Goal: Information Seeking & Learning: Learn about a topic

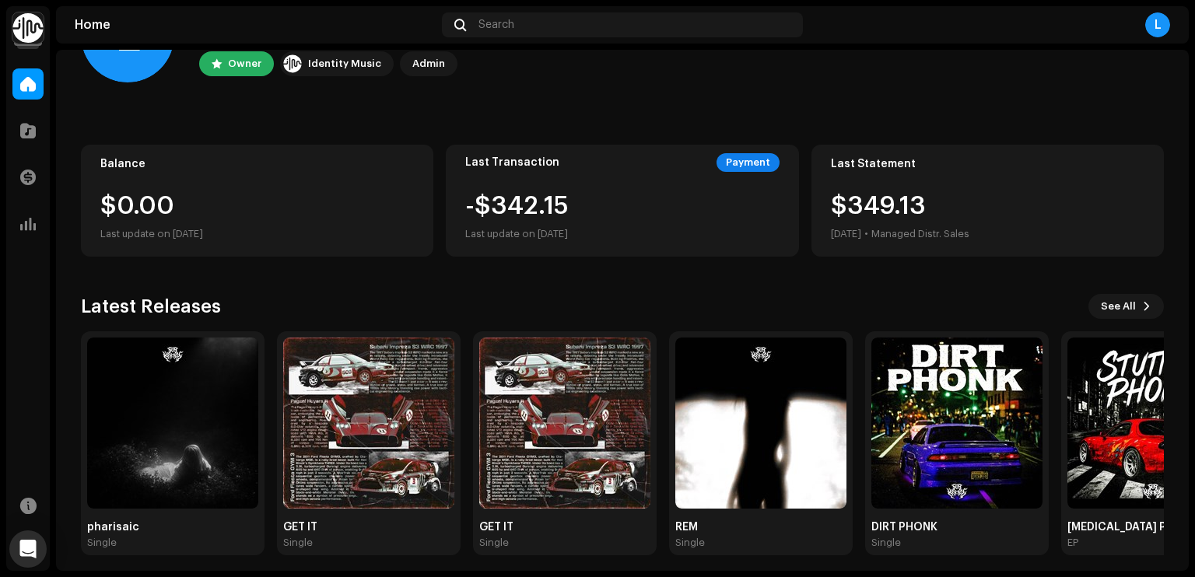
scroll to position [94, 0]
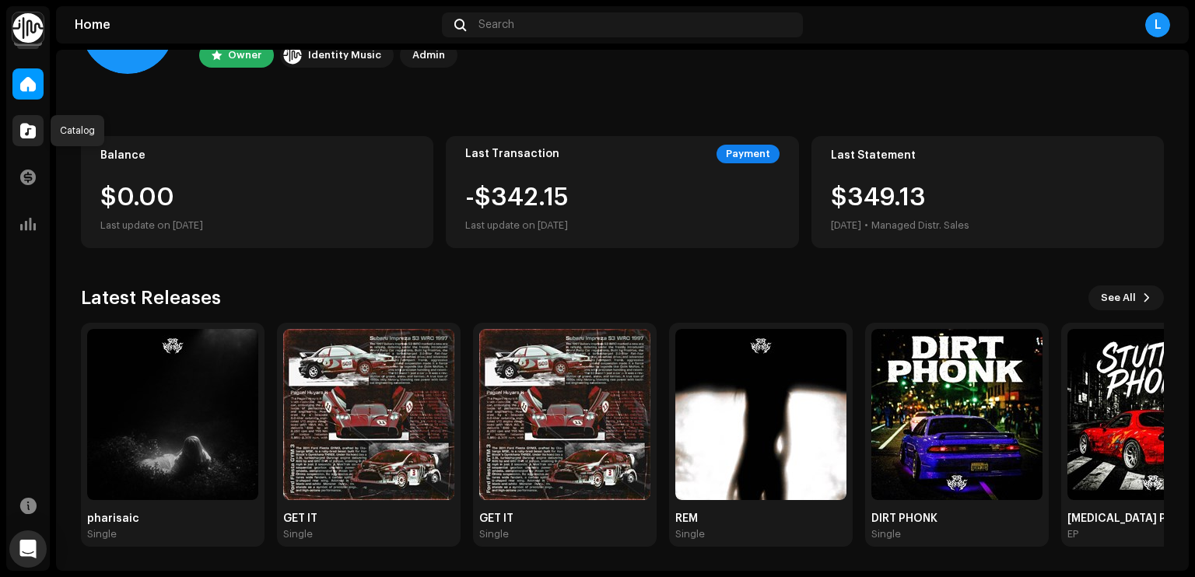
click at [30, 129] on span at bounding box center [28, 130] width 16 height 12
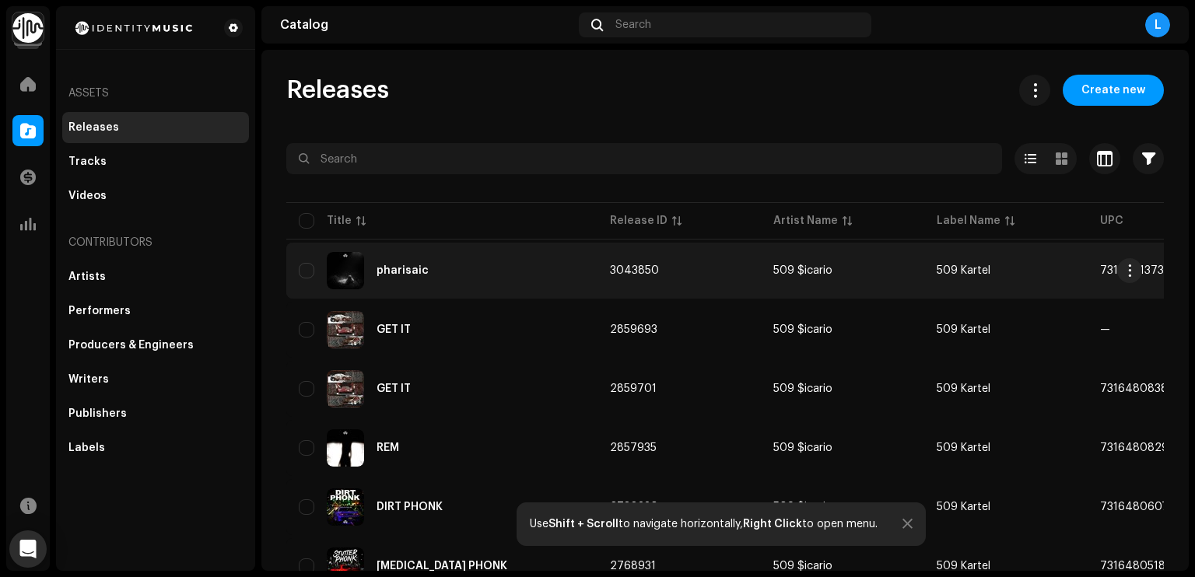
click at [665, 276] on td "3043850" at bounding box center [678, 271] width 163 height 56
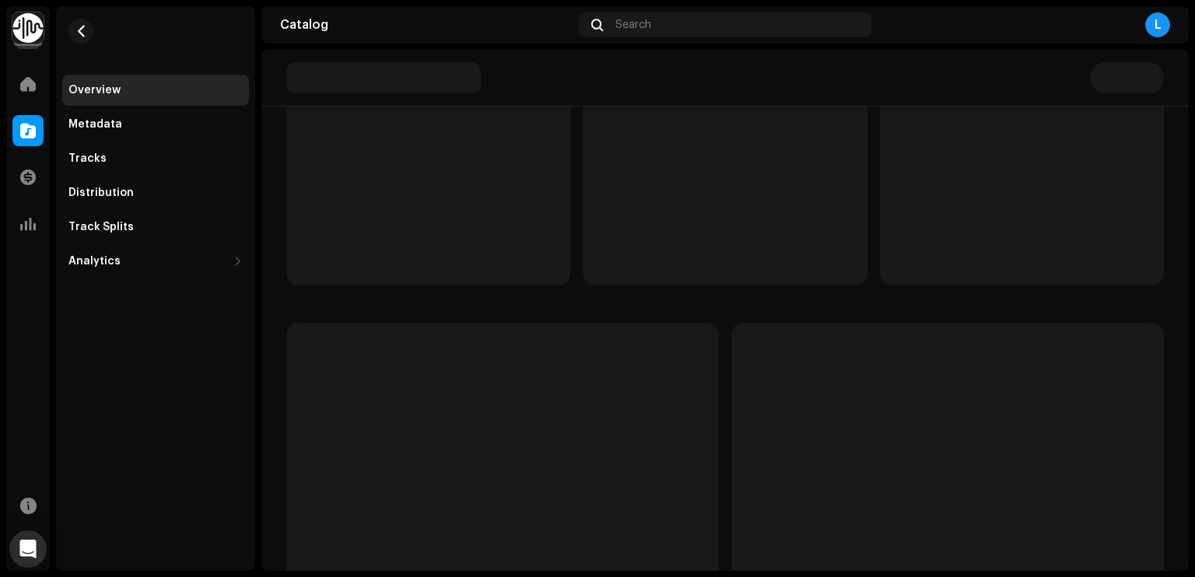
scroll to position [256, 0]
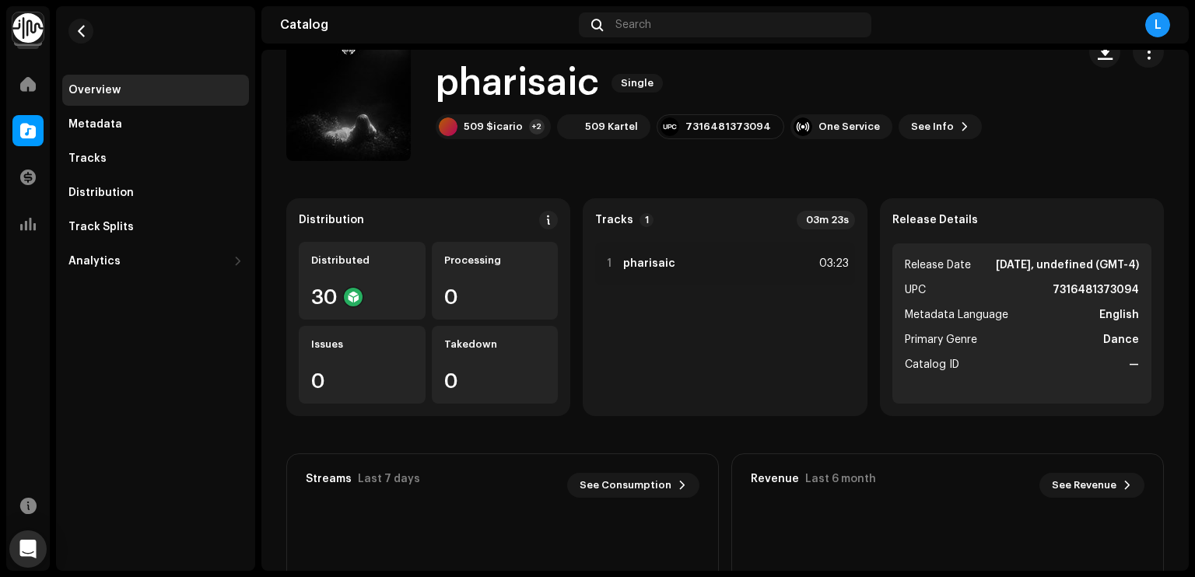
click at [1088, 300] on strong "7316481373094" at bounding box center [1096, 290] width 86 height 19
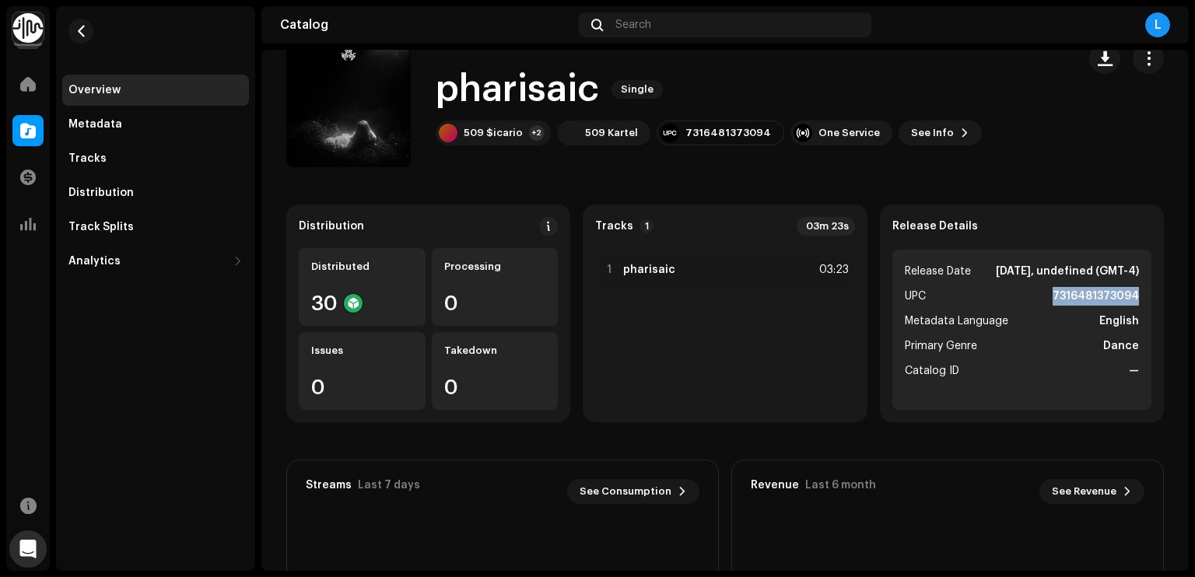
click at [1088, 304] on ul "Release Date [DATE], undefined (GMT-4) UPC 7316481373094 Metadata Language Engl…" at bounding box center [1021, 330] width 259 height 160
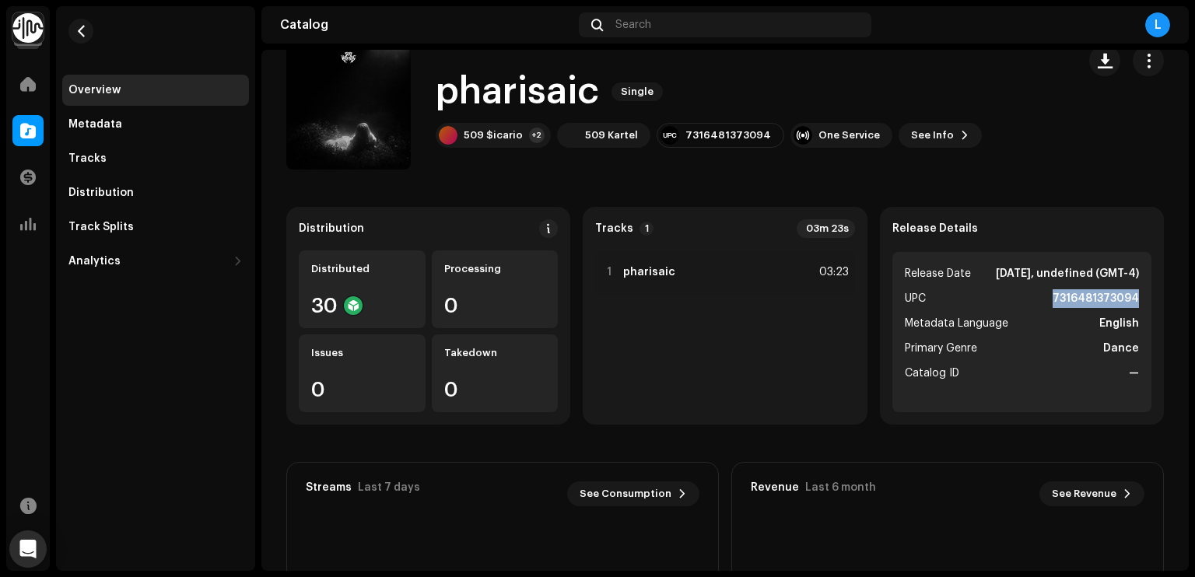
copy strong "7316481373094"
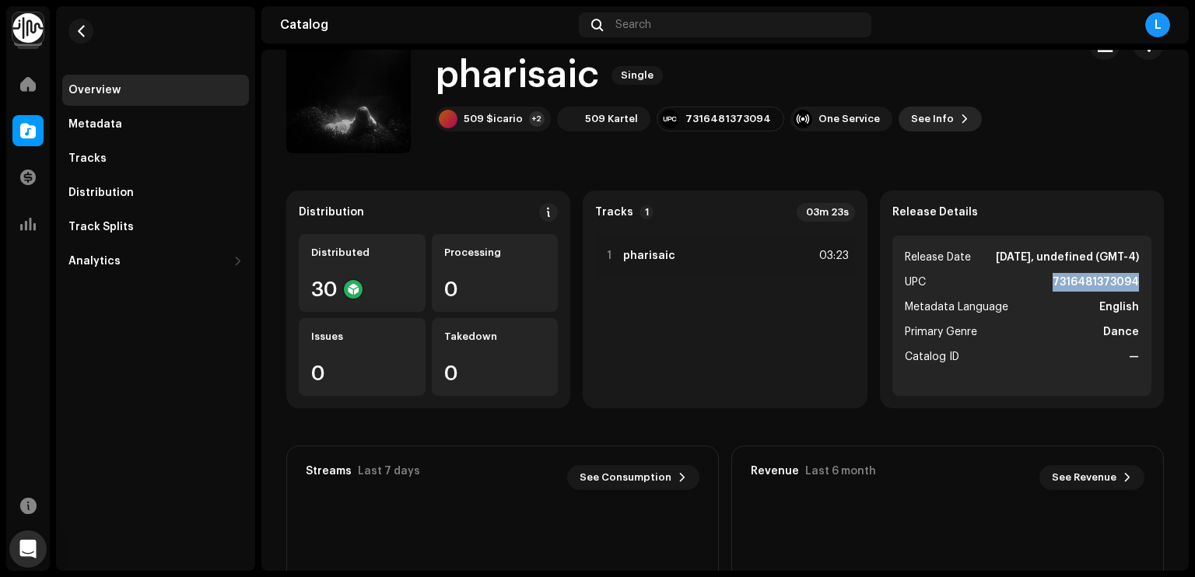
click at [911, 116] on span "See Info" at bounding box center [932, 118] width 43 height 31
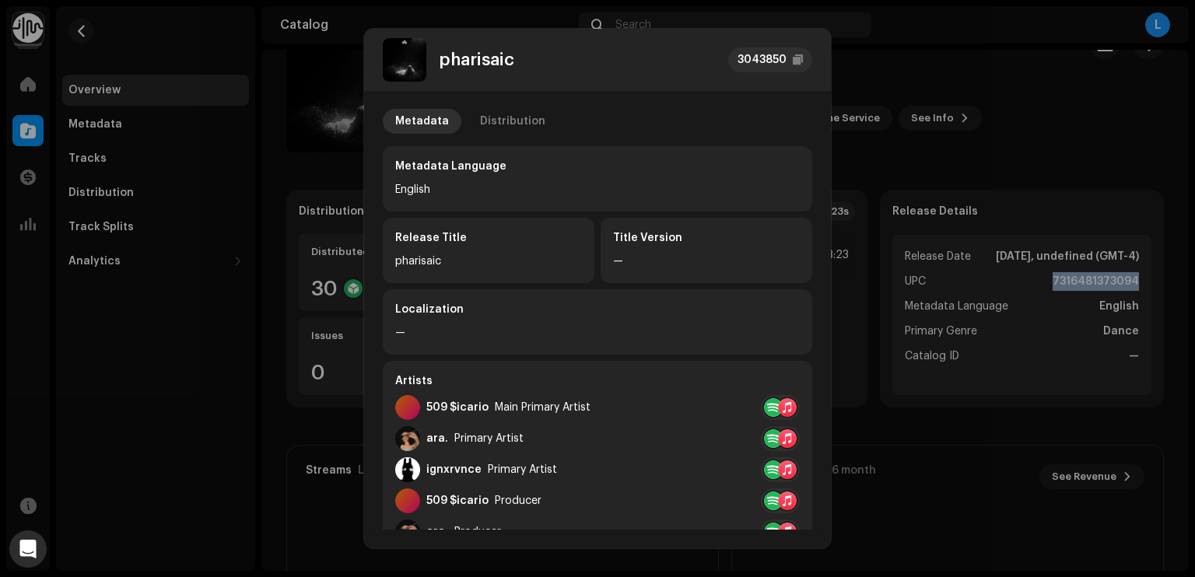
scroll to position [0, 0]
click at [504, 124] on div "Distribution" at bounding box center [512, 122] width 65 height 25
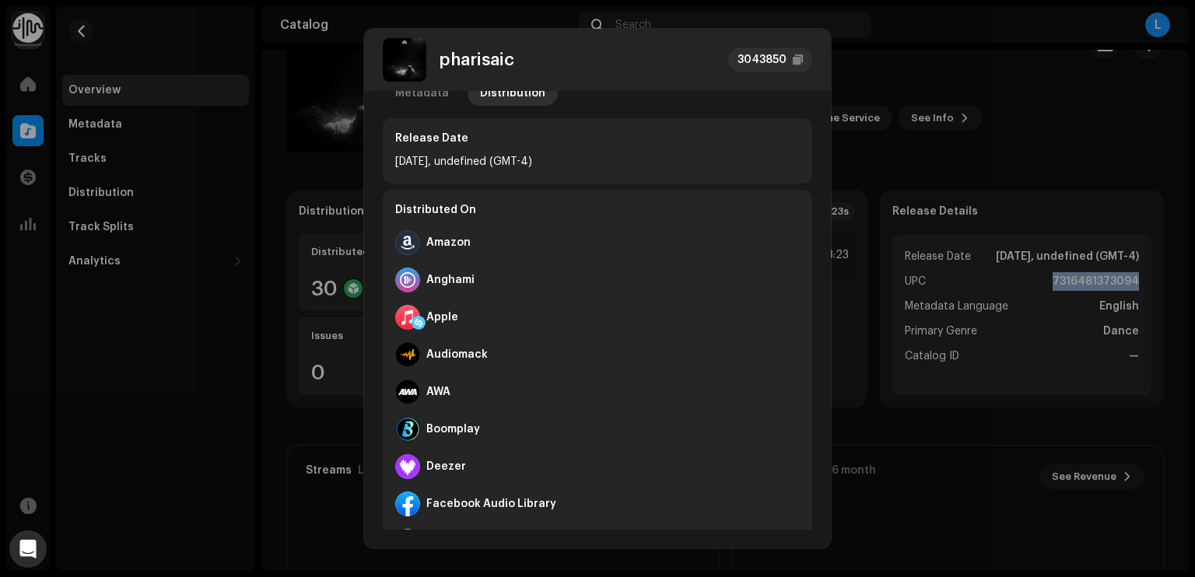
scroll to position [370, 0]
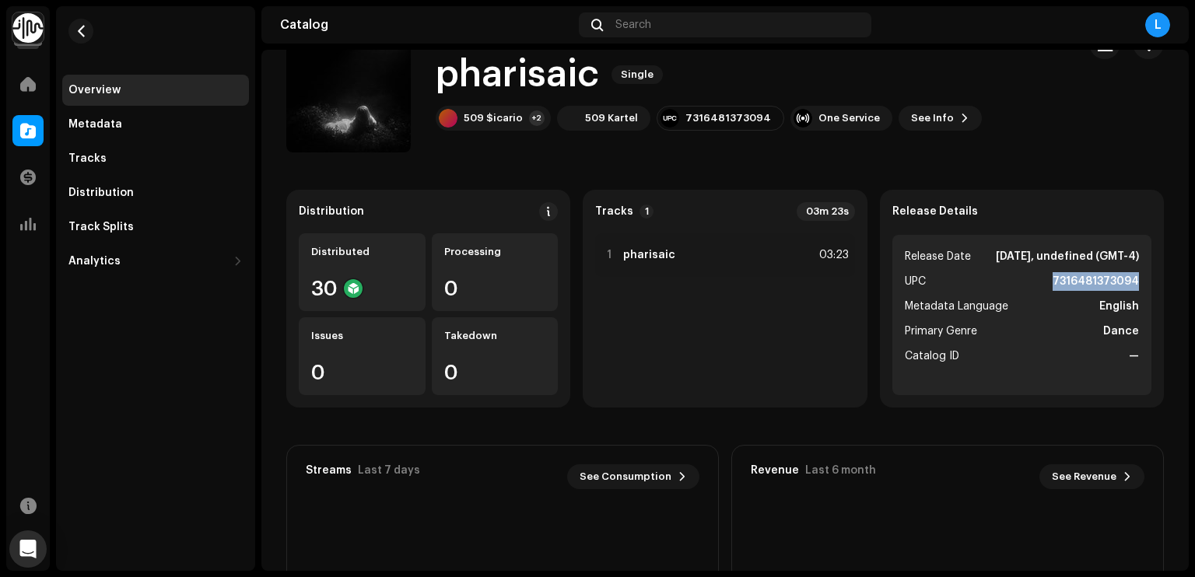
click at [1032, 155] on div "pharisaic 3043850 Metadata Distribution Release Date [DATE], undefined (GMT-4) …" at bounding box center [597, 288] width 1195 height 577
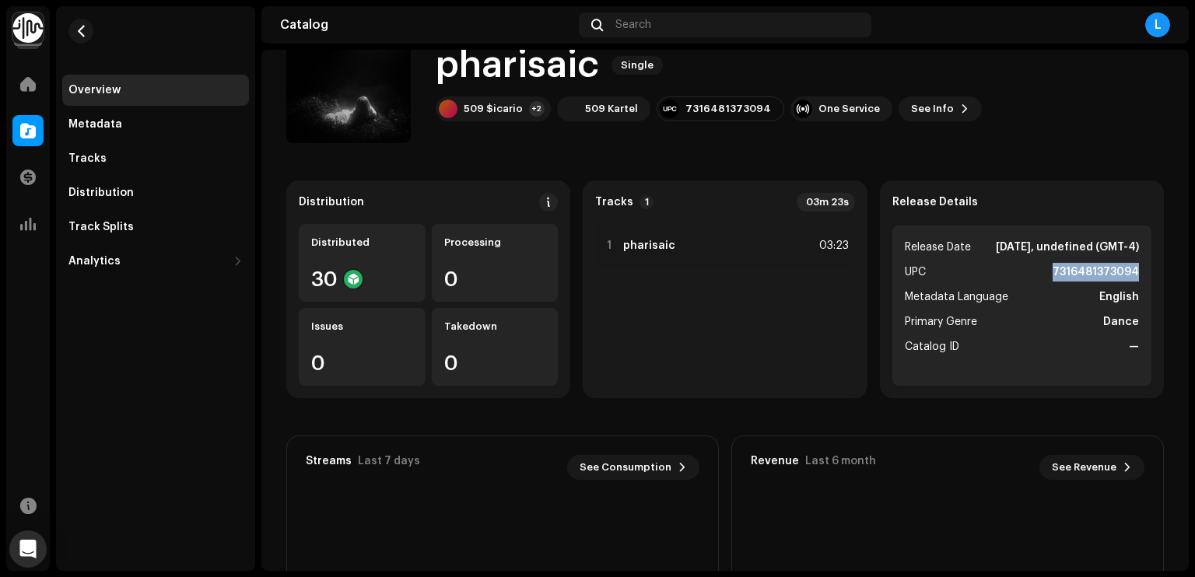
scroll to position [58, 0]
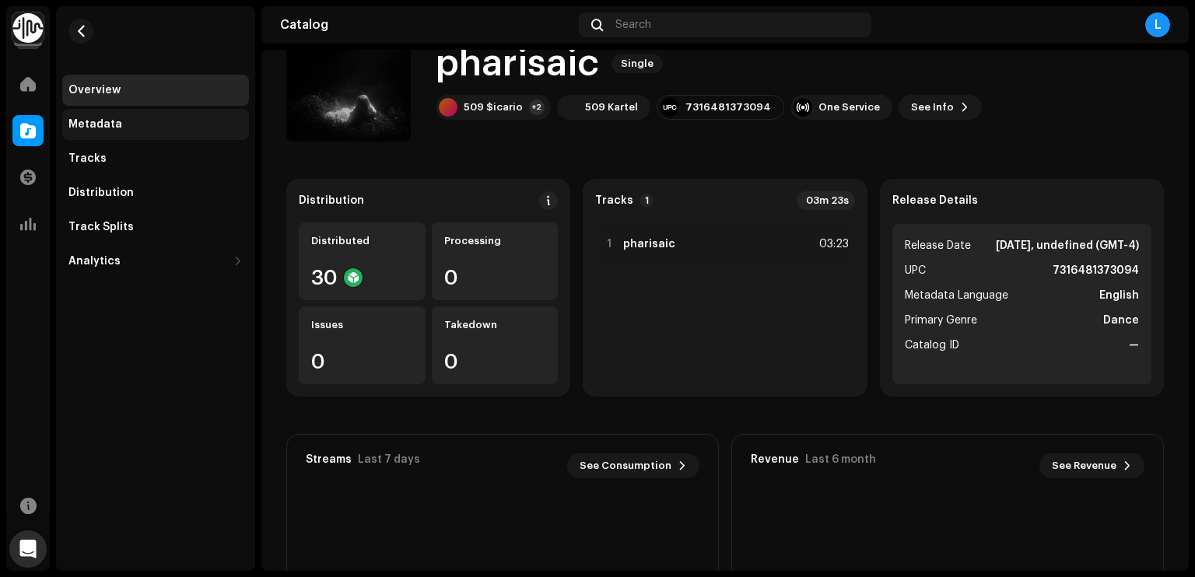
click at [177, 118] on div "Metadata" at bounding box center [155, 124] width 174 height 12
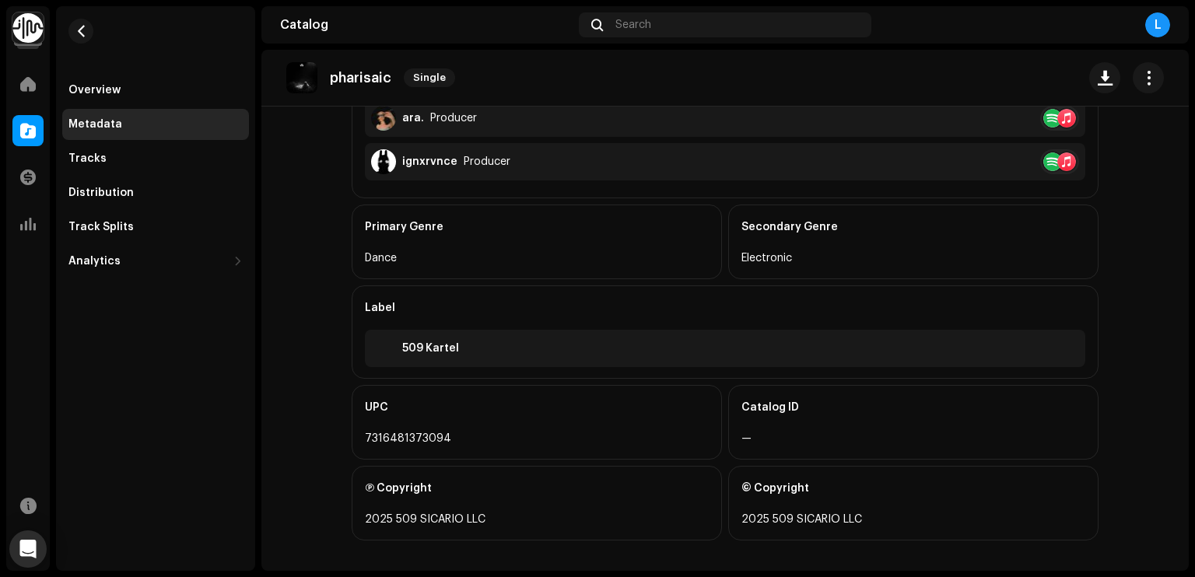
scroll to position [684, 0]
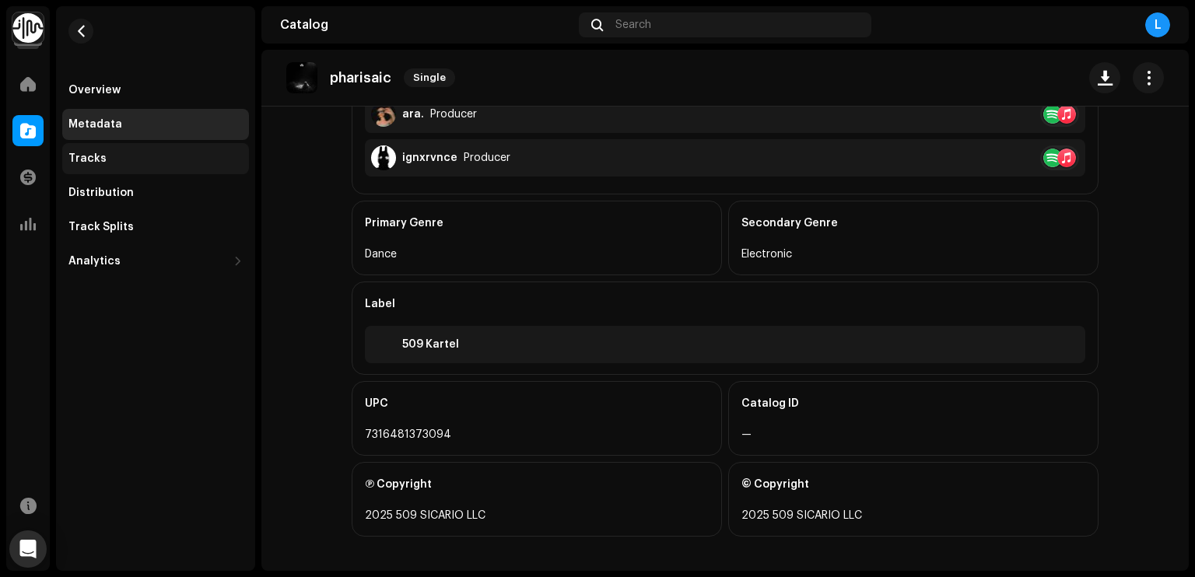
click at [165, 165] on div "Tracks" at bounding box center [155, 158] width 187 height 31
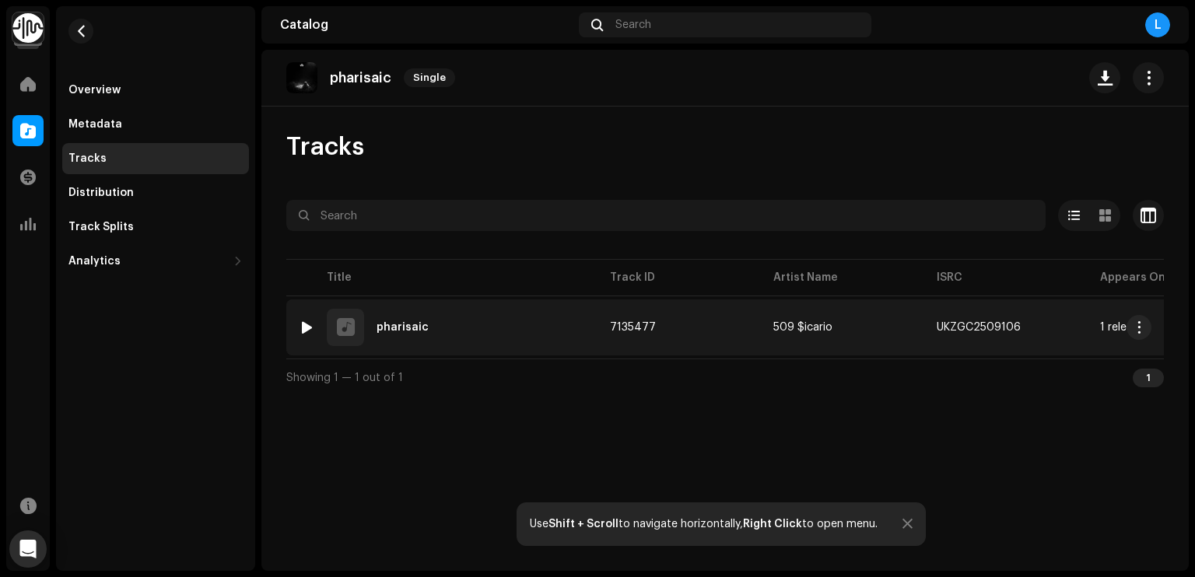
click at [473, 338] on div "1 pharisaic" at bounding box center [442, 327] width 286 height 37
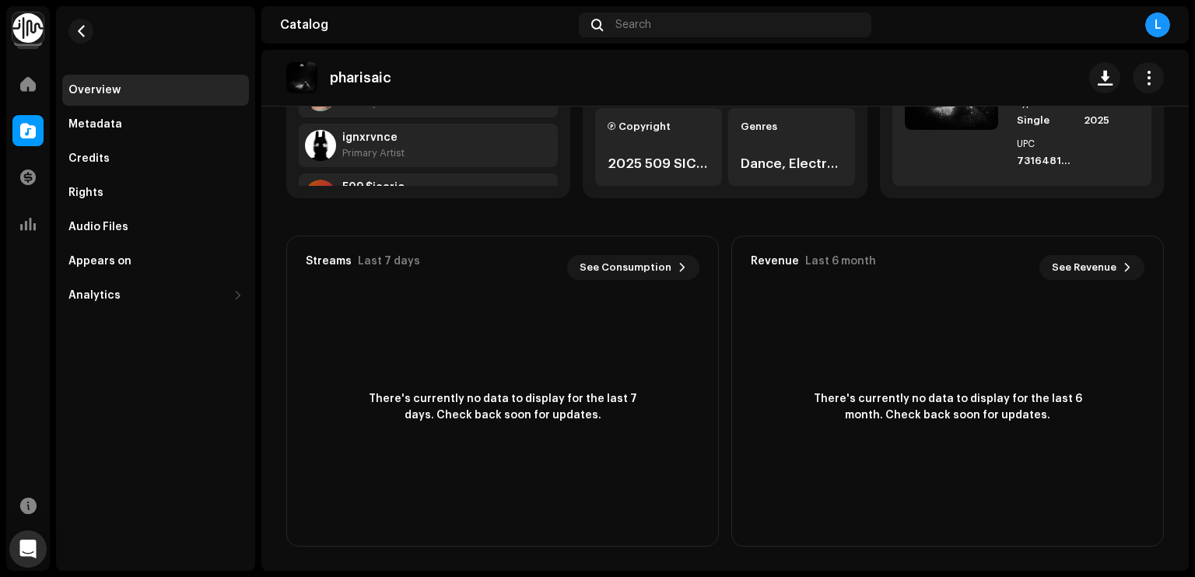
scroll to position [34, 0]
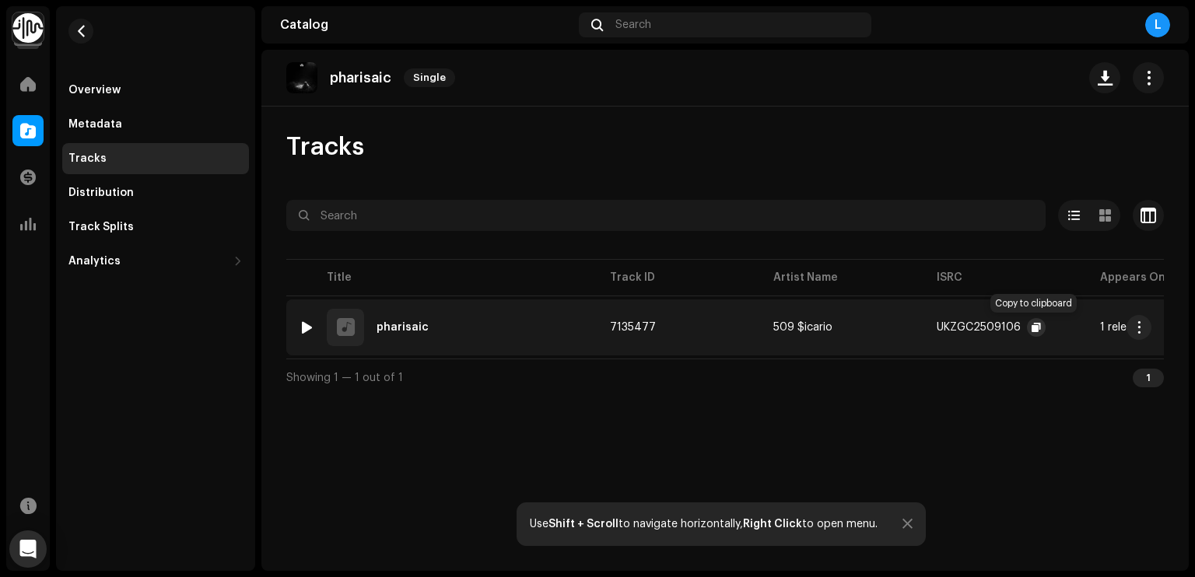
click at [1039, 332] on button "button" at bounding box center [1036, 327] width 19 height 19
click at [621, 340] on td "7135477" at bounding box center [678, 328] width 163 height 56
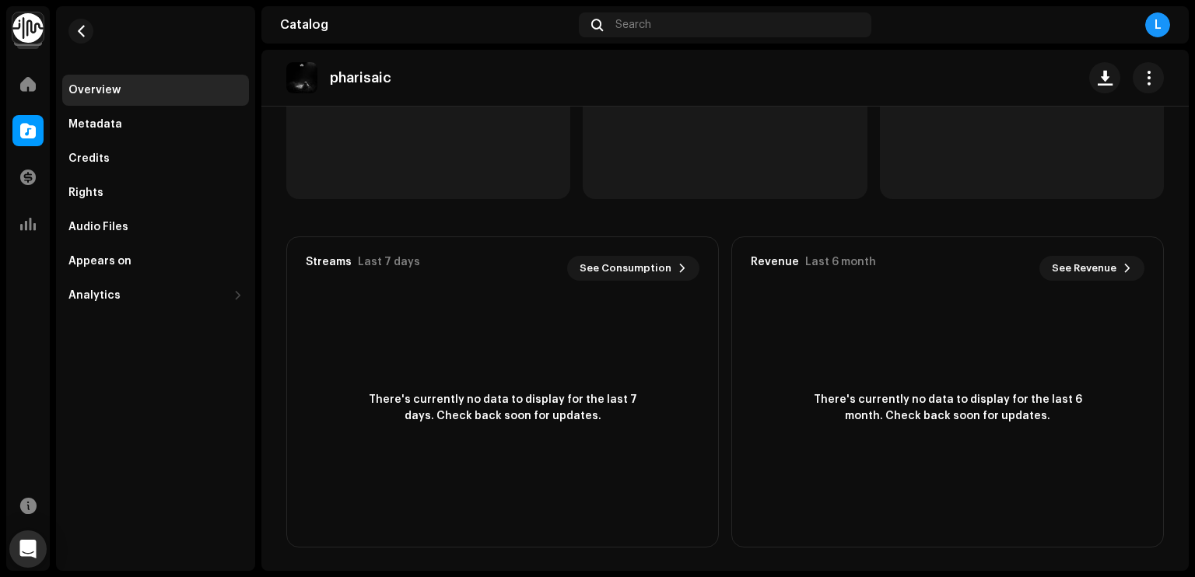
scroll to position [256, 0]
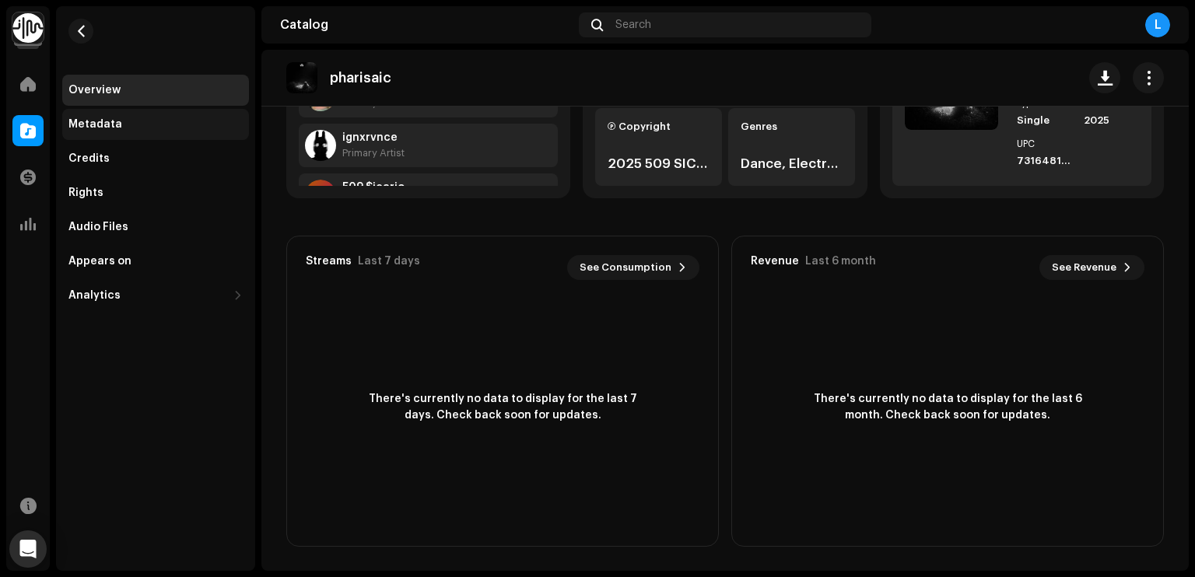
click at [142, 123] on div "Metadata" at bounding box center [155, 124] width 174 height 12
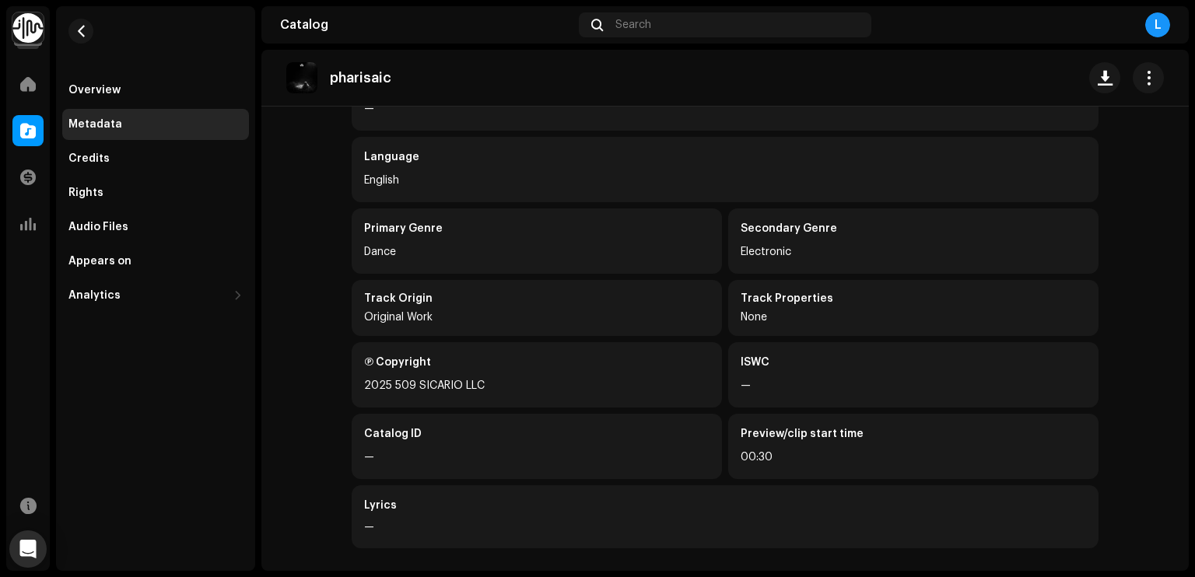
scroll to position [208, 0]
click at [25, 131] on span at bounding box center [28, 130] width 16 height 12
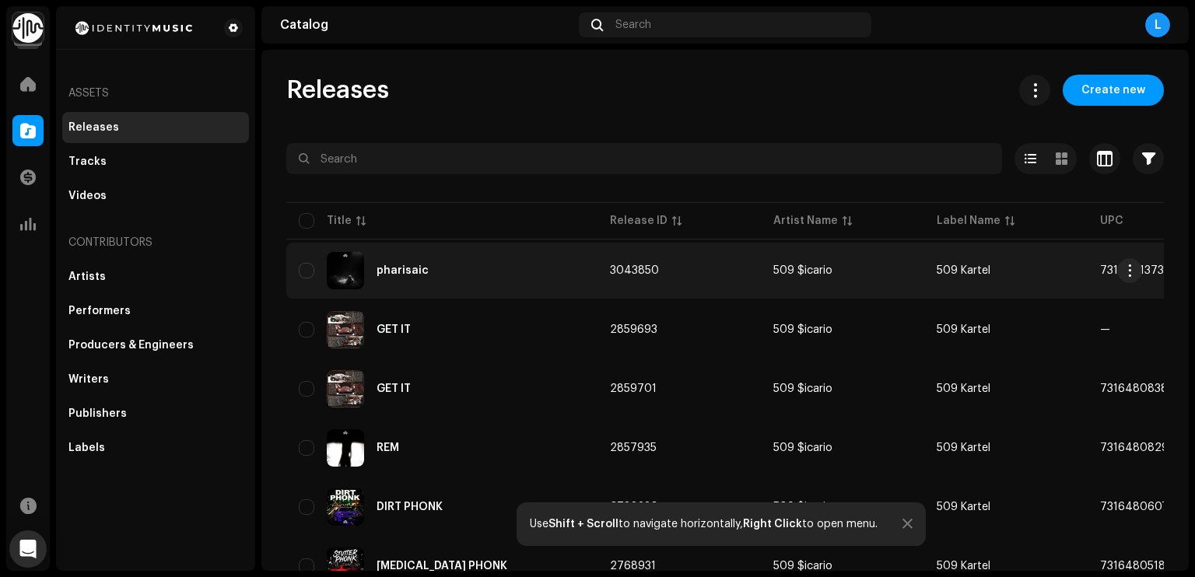
click at [450, 279] on div "pharisaic" at bounding box center [442, 270] width 286 height 37
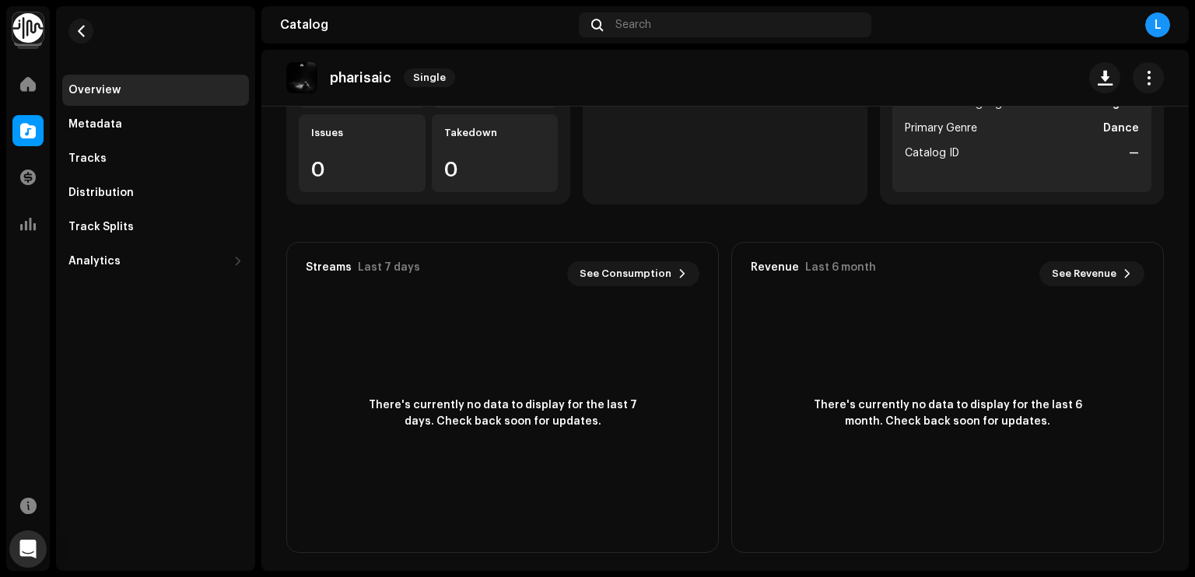
scroll to position [256, 0]
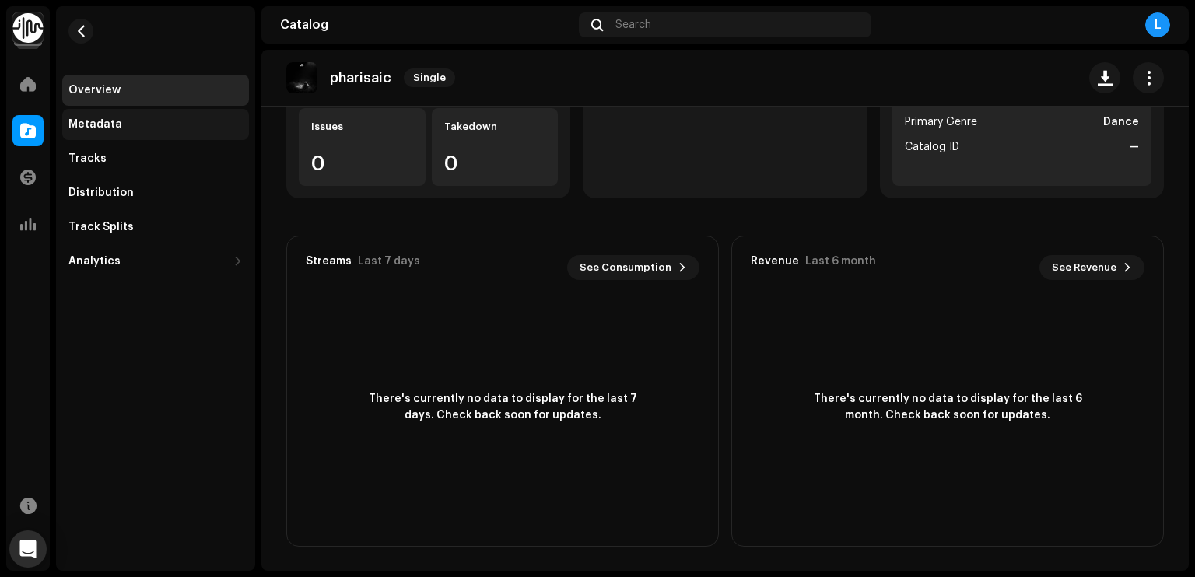
click at [184, 133] on div "Metadata" at bounding box center [155, 124] width 187 height 31
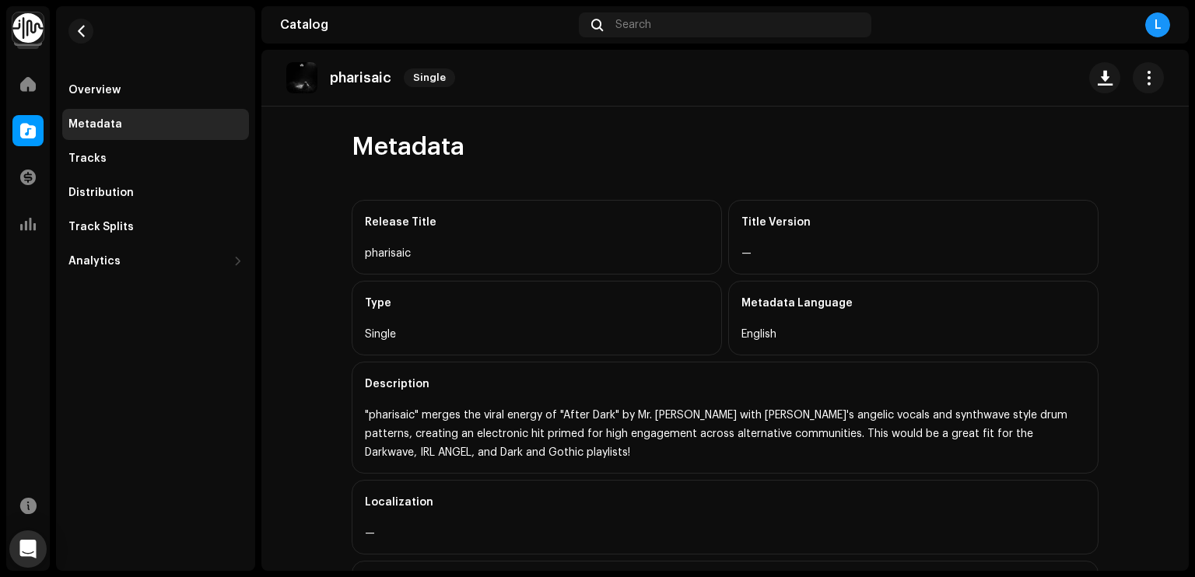
click at [463, 419] on div ""pharisaic" merges the viral energy of "After Dark" by Mr. [PERSON_NAME] with […" at bounding box center [725, 434] width 720 height 56
click at [462, 419] on div ""pharisaic" merges the viral energy of "After Dark" by Mr. [PERSON_NAME] with […" at bounding box center [725, 434] width 720 height 56
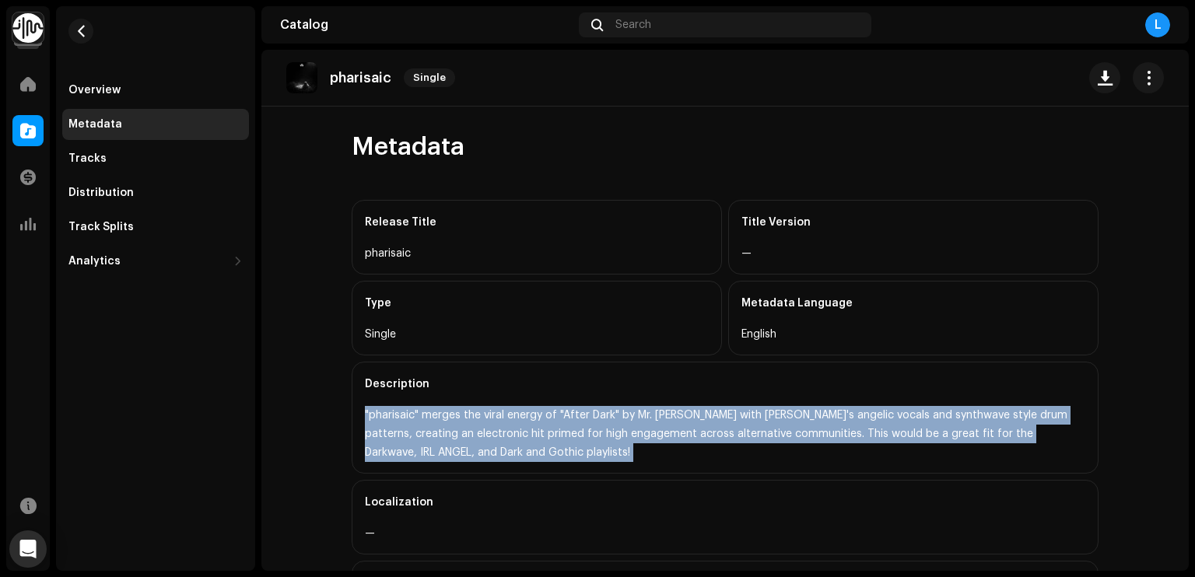
click at [462, 419] on div ""pharisaic" merges the viral energy of "After Dark" by Mr. [PERSON_NAME] with […" at bounding box center [725, 434] width 720 height 56
copy div ""pharisaic" merges the viral energy of "After Dark" by Mr. [PERSON_NAME] with […"
